Goal: Check status: Check status

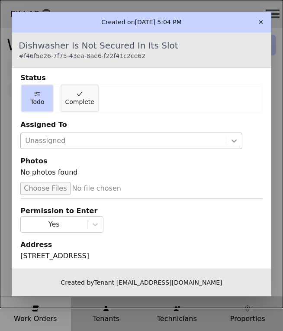
click at [230, 138] on icon at bounding box center [234, 140] width 9 height 9
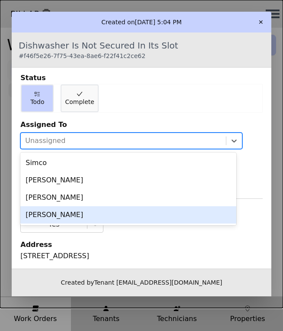
click at [48, 216] on div "[PERSON_NAME]" at bounding box center [128, 214] width 216 height 17
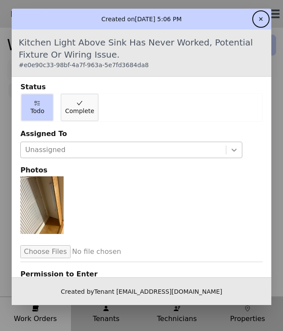
click at [231, 152] on icon at bounding box center [234, 149] width 9 height 9
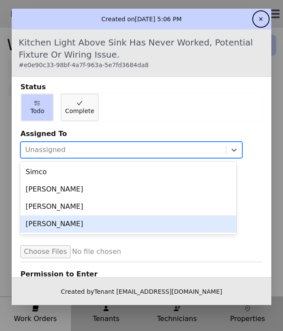
click at [47, 222] on div "[PERSON_NAME]" at bounding box center [128, 223] width 216 height 17
